Goal: Information Seeking & Learning: Find specific fact

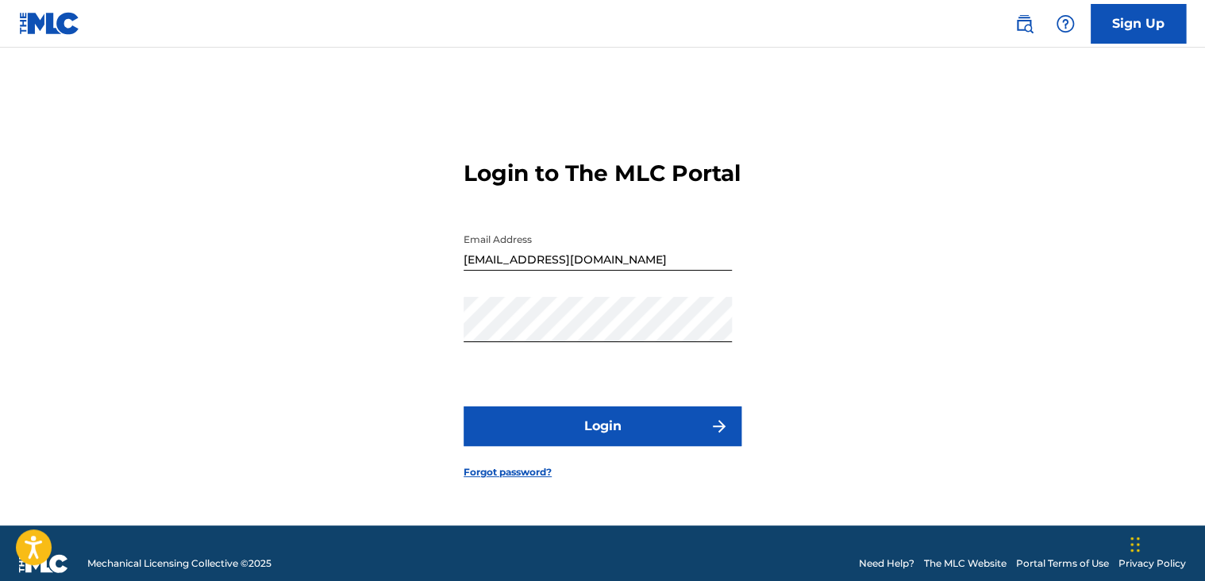
click at [613, 433] on button "Login" at bounding box center [603, 426] width 278 height 40
click at [594, 269] on input "[EMAIL_ADDRESS][DOMAIN_NAME]" at bounding box center [598, 247] width 268 height 45
type input "[EMAIL_ADDRESS][DOMAIN_NAME]"
click at [588, 436] on button "Login" at bounding box center [603, 426] width 278 height 40
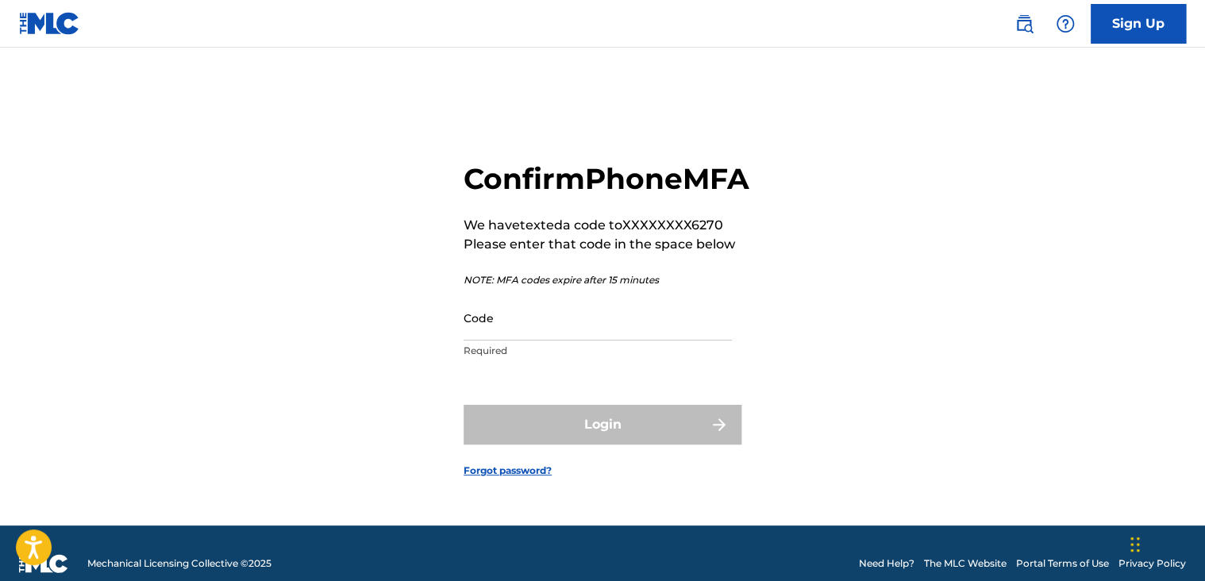
click at [579, 337] on input "Code" at bounding box center [598, 317] width 268 height 45
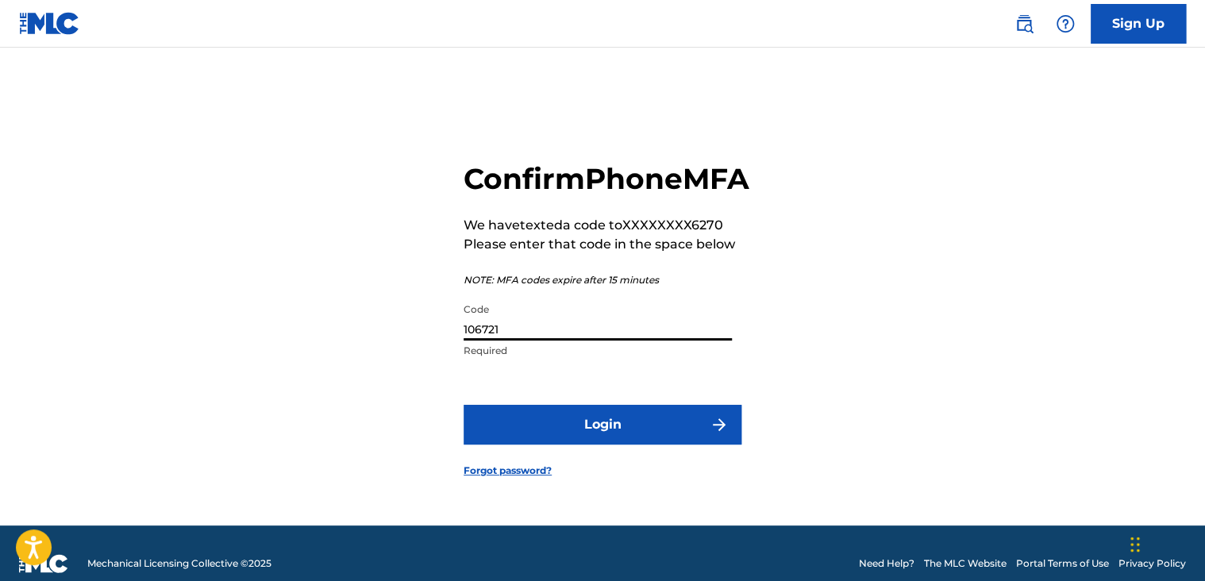
type input "106721"
click at [598, 440] on button "Login" at bounding box center [603, 425] width 278 height 40
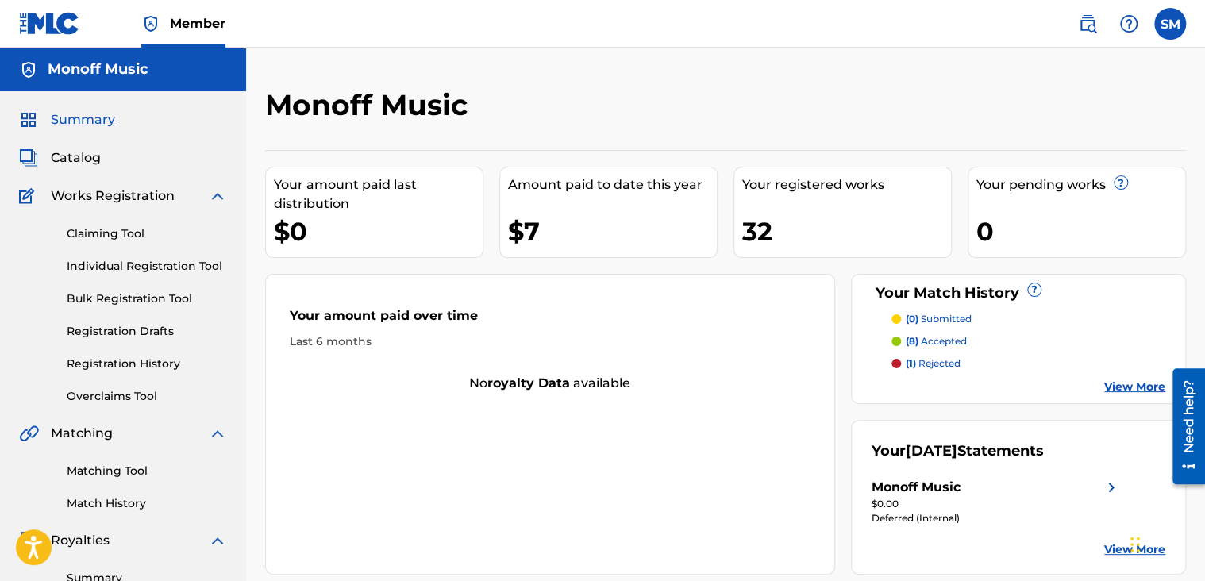
click at [79, 152] on span "Catalog" at bounding box center [76, 157] width 50 height 19
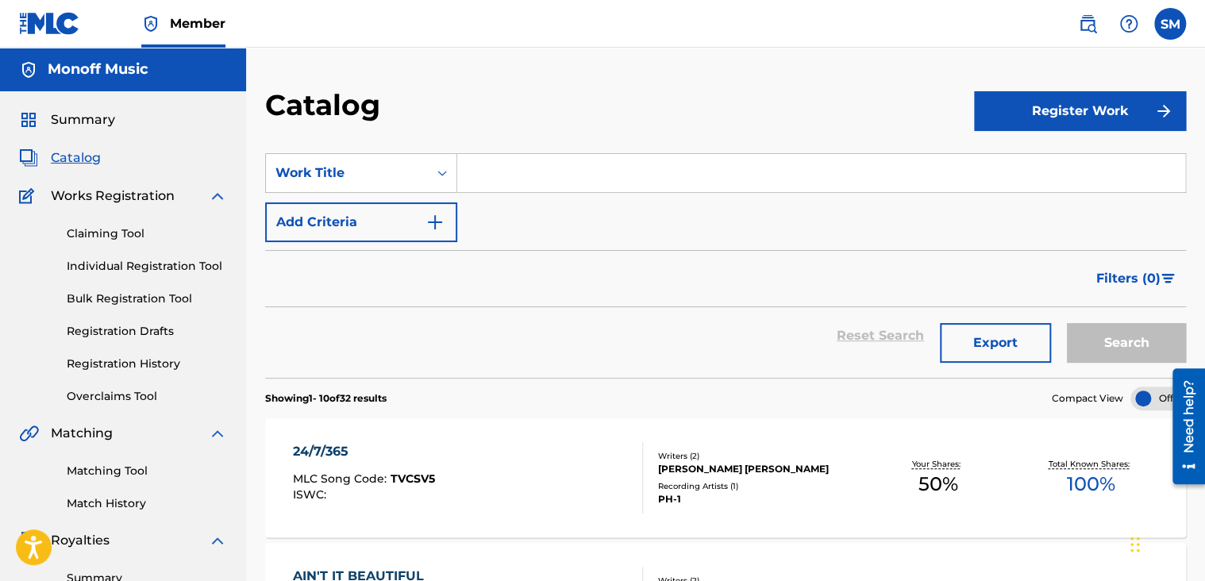
click at [499, 178] on input "Search Form" at bounding box center [821, 173] width 728 height 38
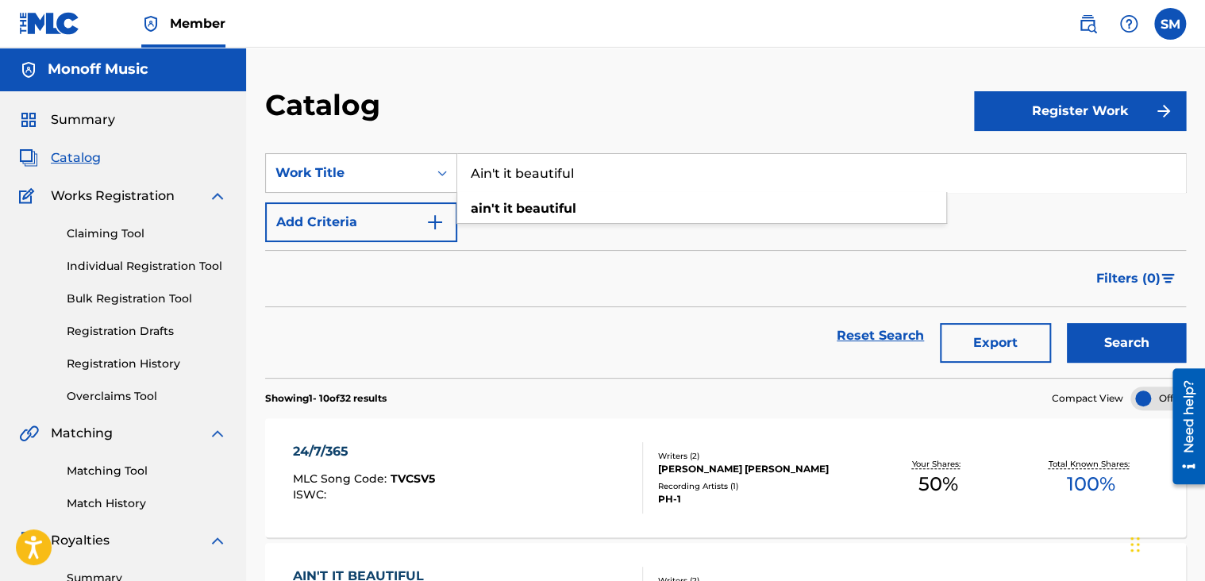
type input "Ain't it beautiful"
click at [1067, 323] on button "Search" at bounding box center [1126, 343] width 119 height 40
click at [1160, 19] on label at bounding box center [1170, 24] width 32 height 32
click at [1170, 24] on input "SM Sylkie Monoff [EMAIL_ADDRESS][DOMAIN_NAME] Notification Preferences Profile …" at bounding box center [1170, 24] width 0 height 0
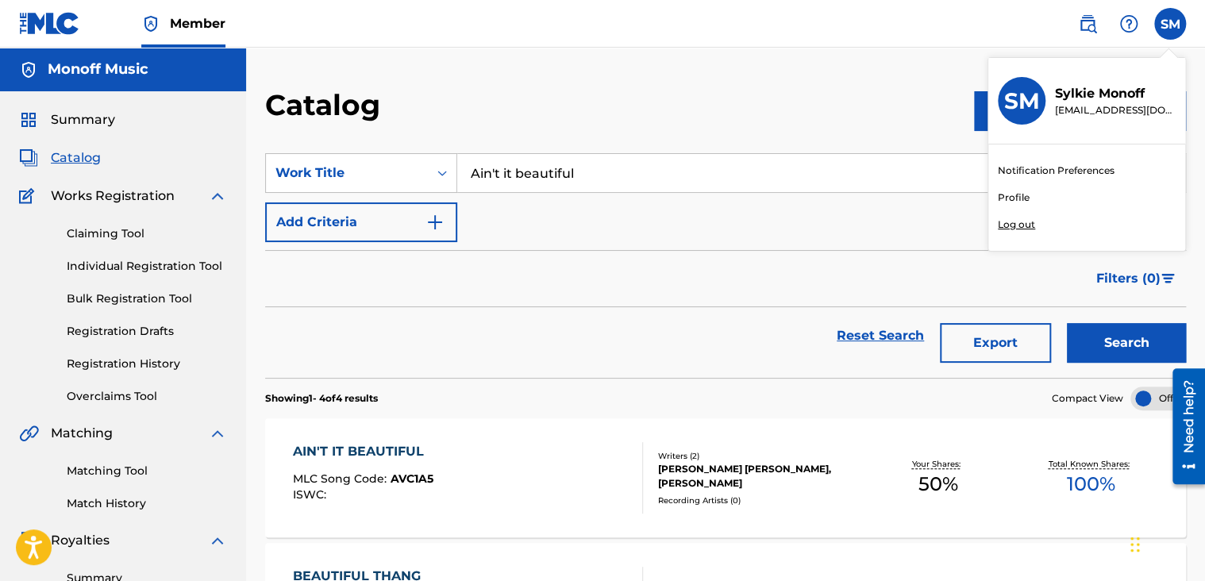
click at [1012, 221] on p "Log out" at bounding box center [1016, 225] width 37 height 14
click at [1170, 24] on input "SM Sylkie Monoff [EMAIL_ADDRESS][DOMAIN_NAME] Notification Preferences Profile …" at bounding box center [1170, 24] width 0 height 0
